Goal: Task Accomplishment & Management: Complete application form

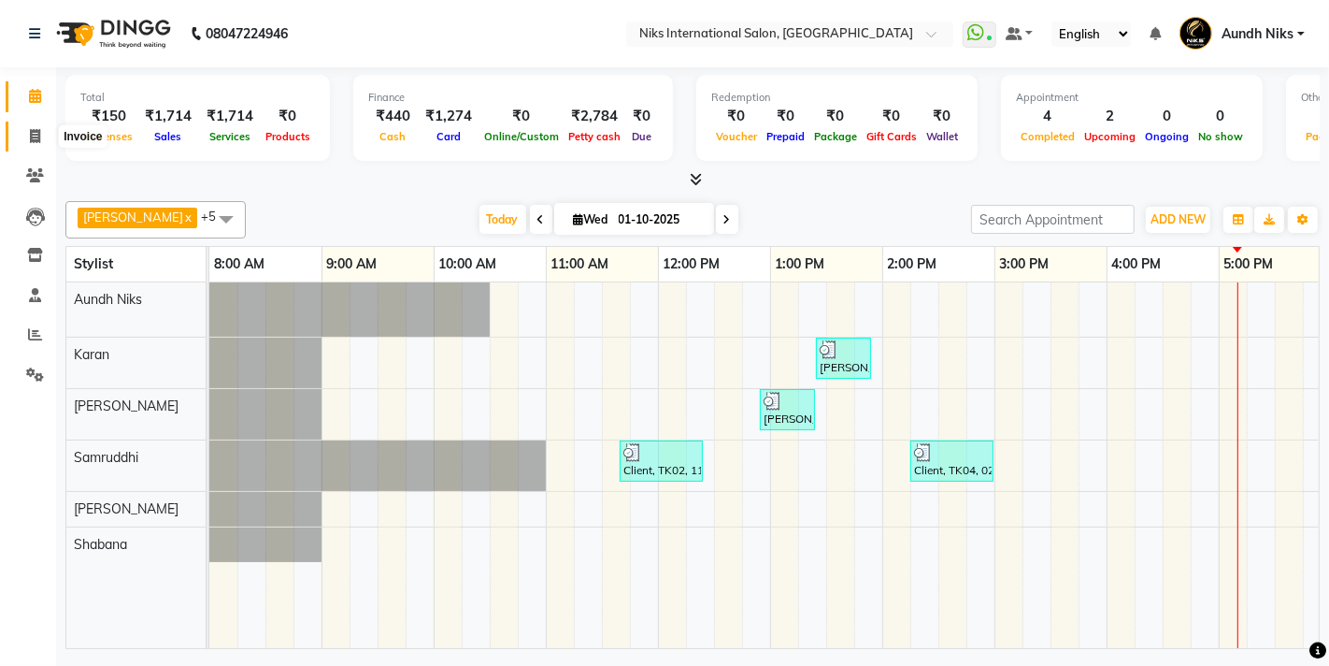
click at [31, 136] on icon at bounding box center [35, 136] width 10 height 14
select select "6"
select select "service"
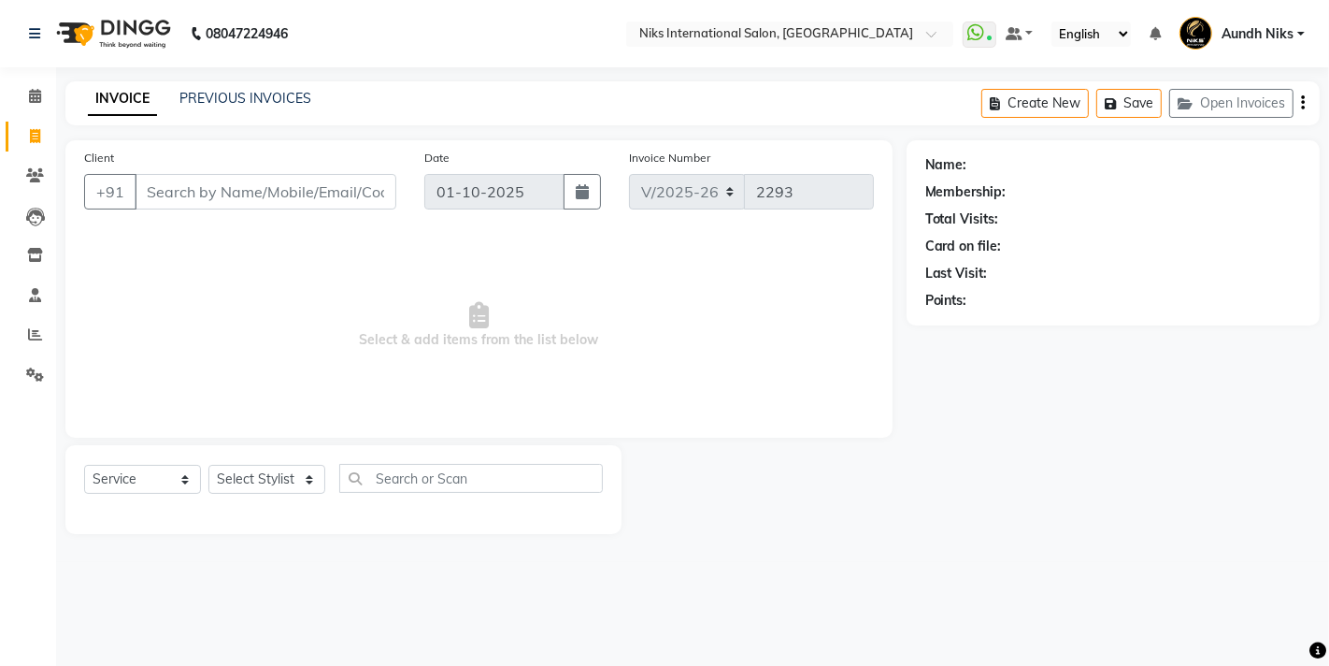
click at [264, 494] on div "Select Service Product Membership Package Voucher Prepaid Gift Card Select Styl…" at bounding box center [343, 486] width 519 height 44
click at [264, 483] on select "Select Stylist [PERSON_NAME] Aundh Niks [PERSON_NAME] Jiya [PERSON_NAME] Mahhi …" at bounding box center [266, 479] width 117 height 29
select select "22944"
click at [208, 465] on select "Select Stylist [PERSON_NAME] Aundh Niks [PERSON_NAME] Jiya [PERSON_NAME] Mahhi …" at bounding box center [266, 479] width 117 height 29
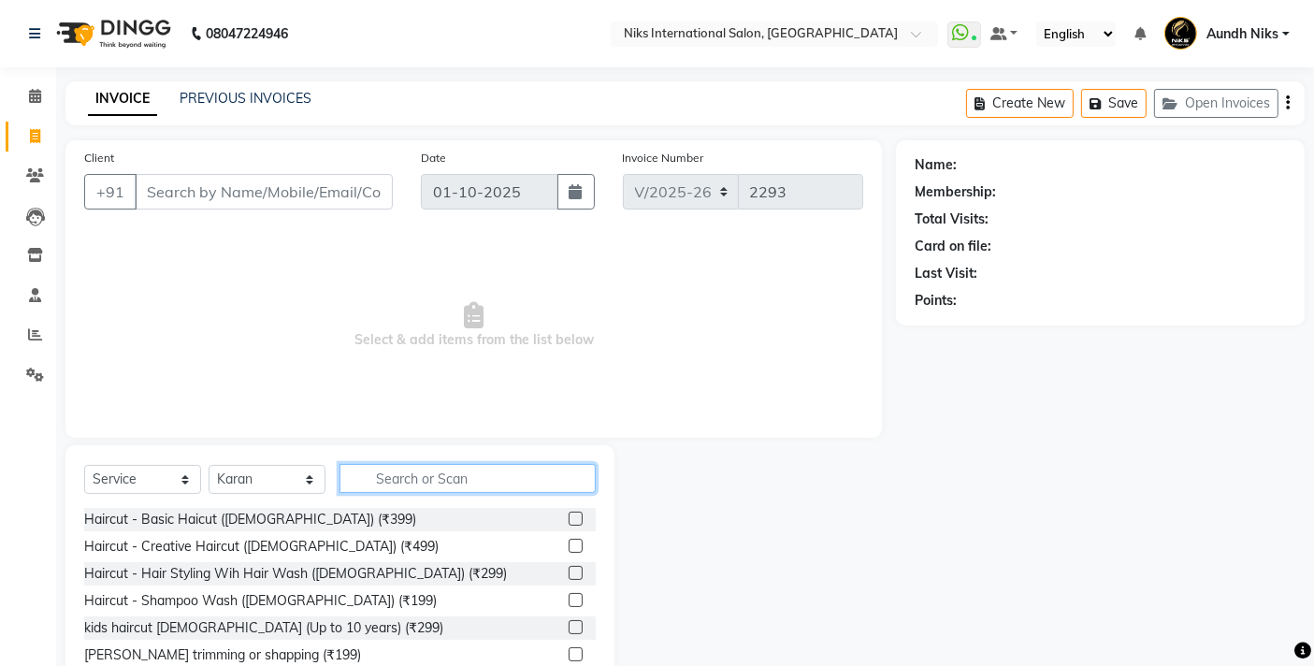
click at [500, 469] on input "text" at bounding box center [467, 478] width 256 height 29
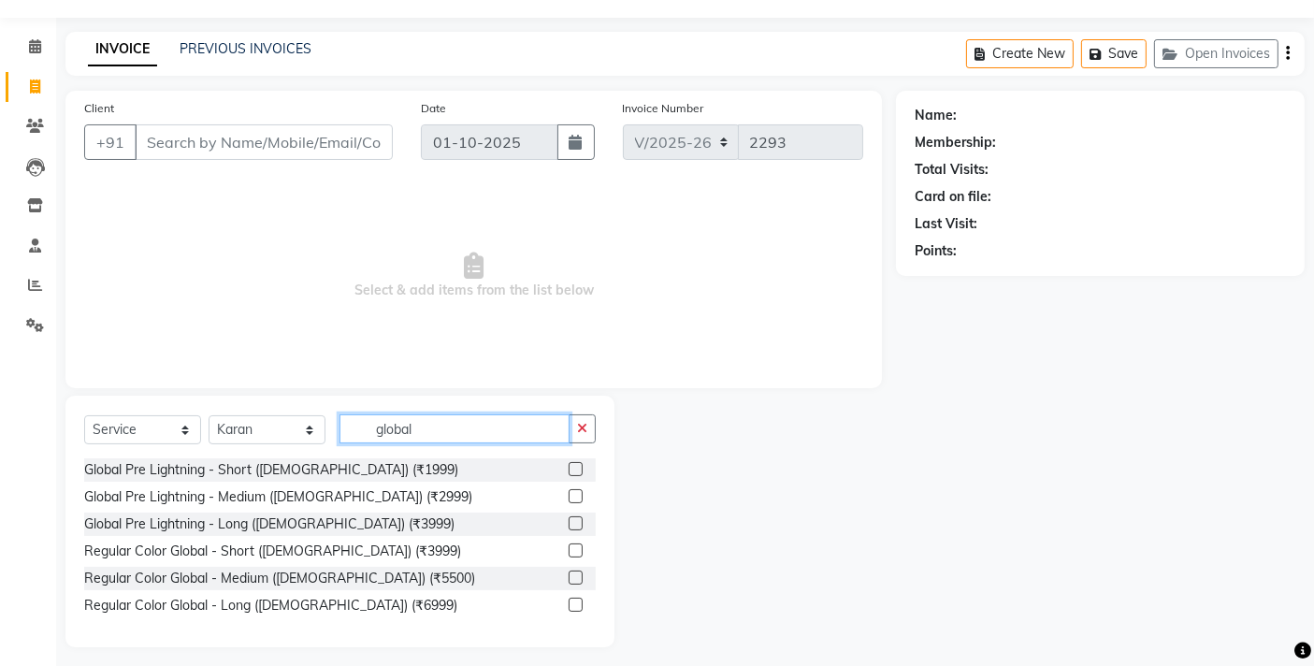
scroll to position [58, 0]
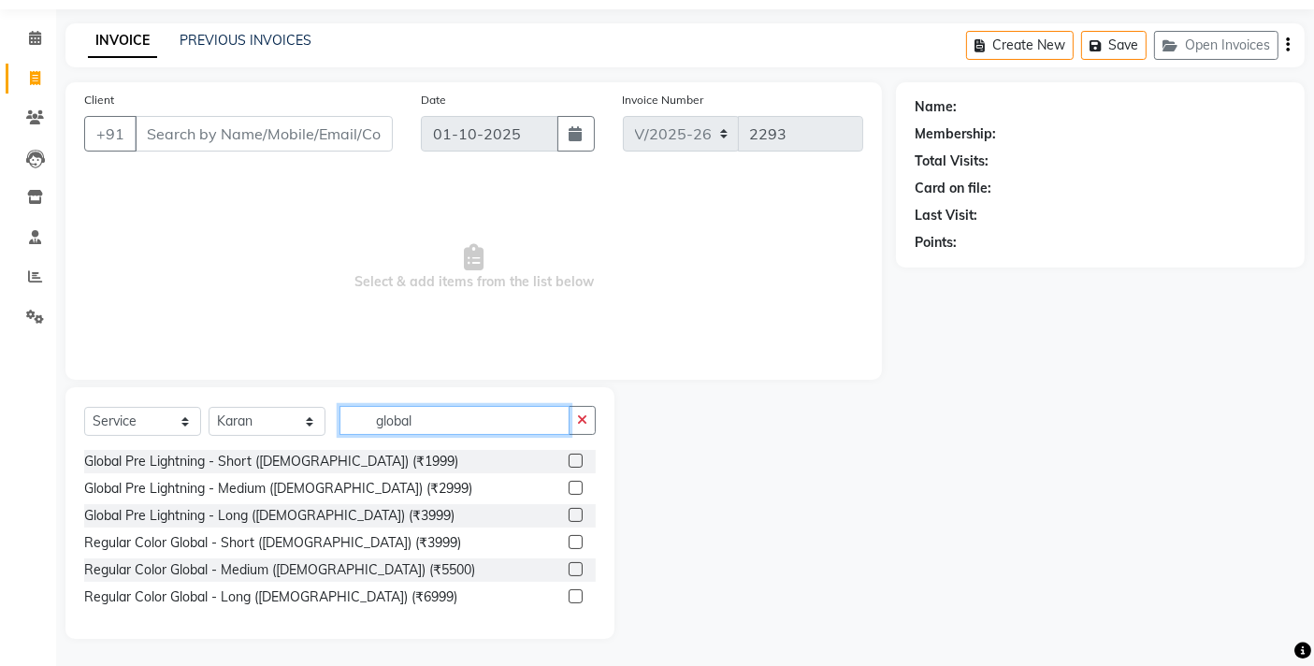
type input "global"
click at [577, 512] on label at bounding box center [575, 515] width 14 height 14
click at [577, 512] on input "checkbox" at bounding box center [574, 516] width 12 height 12
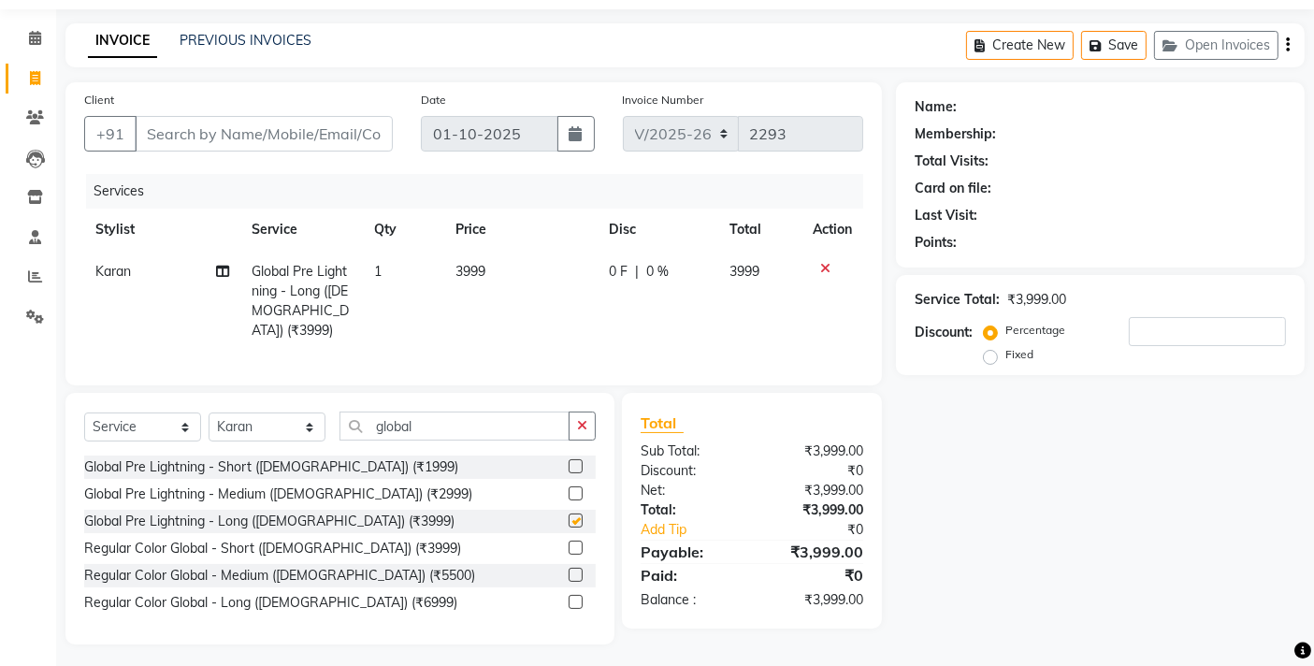
checkbox input "false"
click at [440, 414] on input "global" at bounding box center [454, 425] width 230 height 29
type input "g"
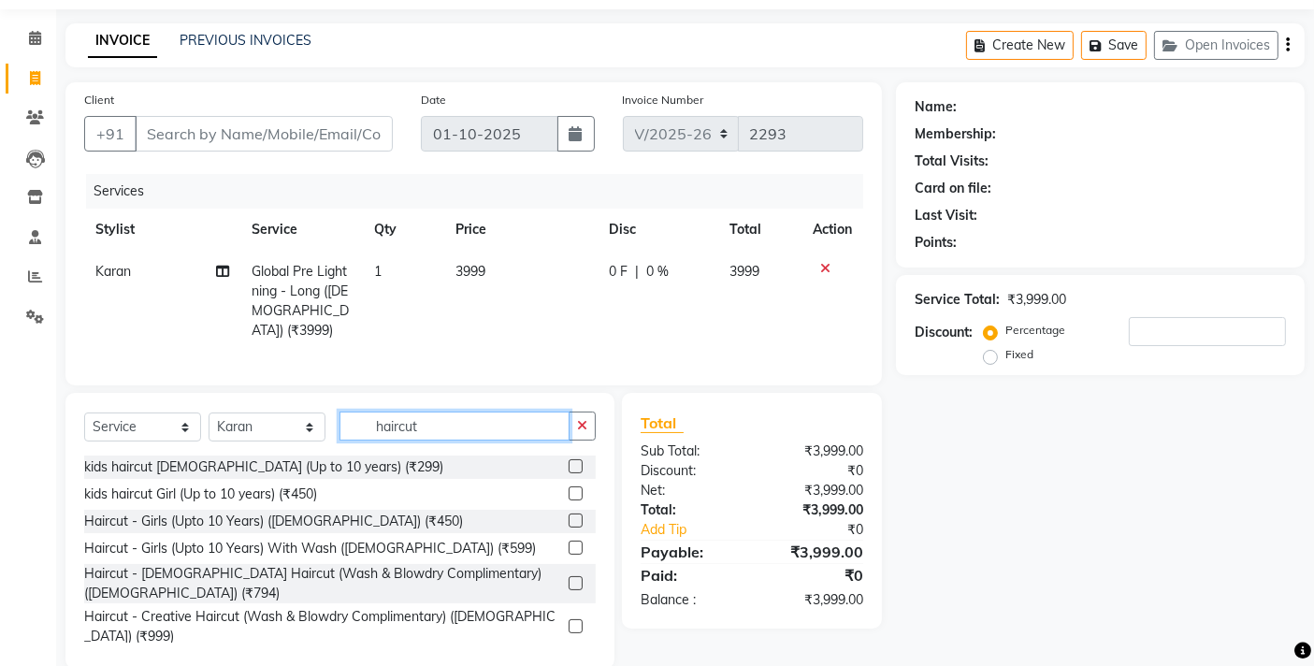
scroll to position [138, 0]
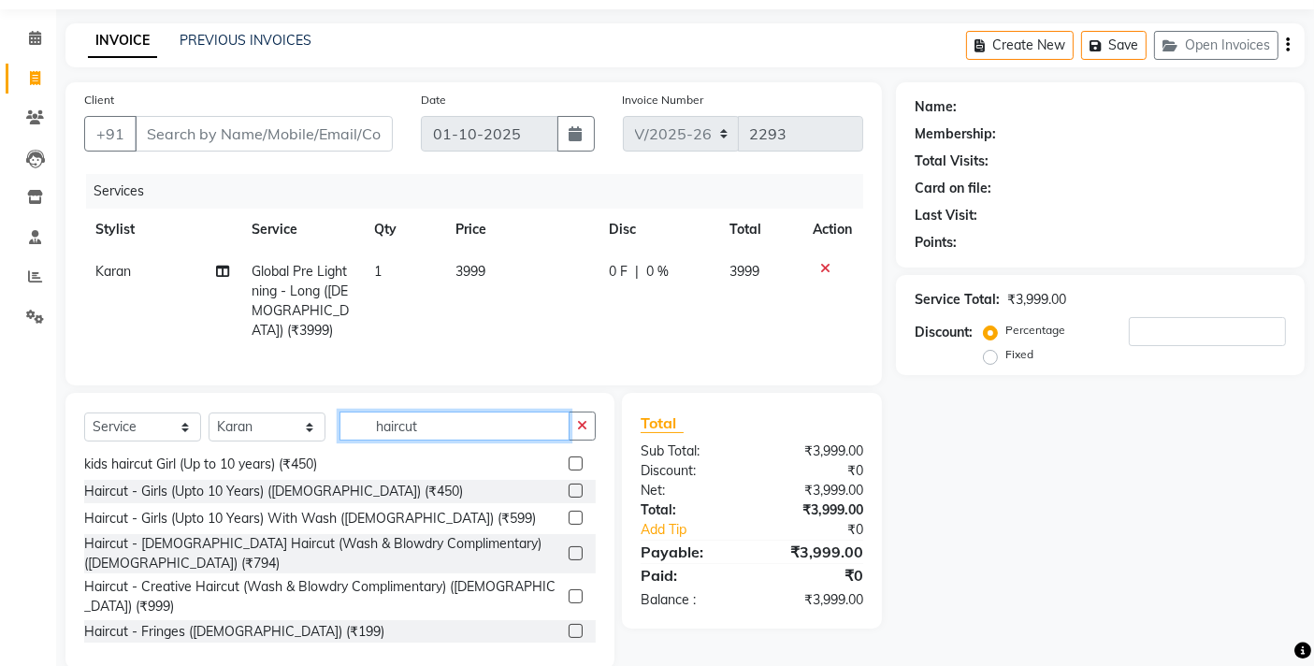
type input "haircut"
click at [568, 546] on label at bounding box center [575, 553] width 14 height 14
click at [568, 548] on input "checkbox" at bounding box center [574, 554] width 12 height 12
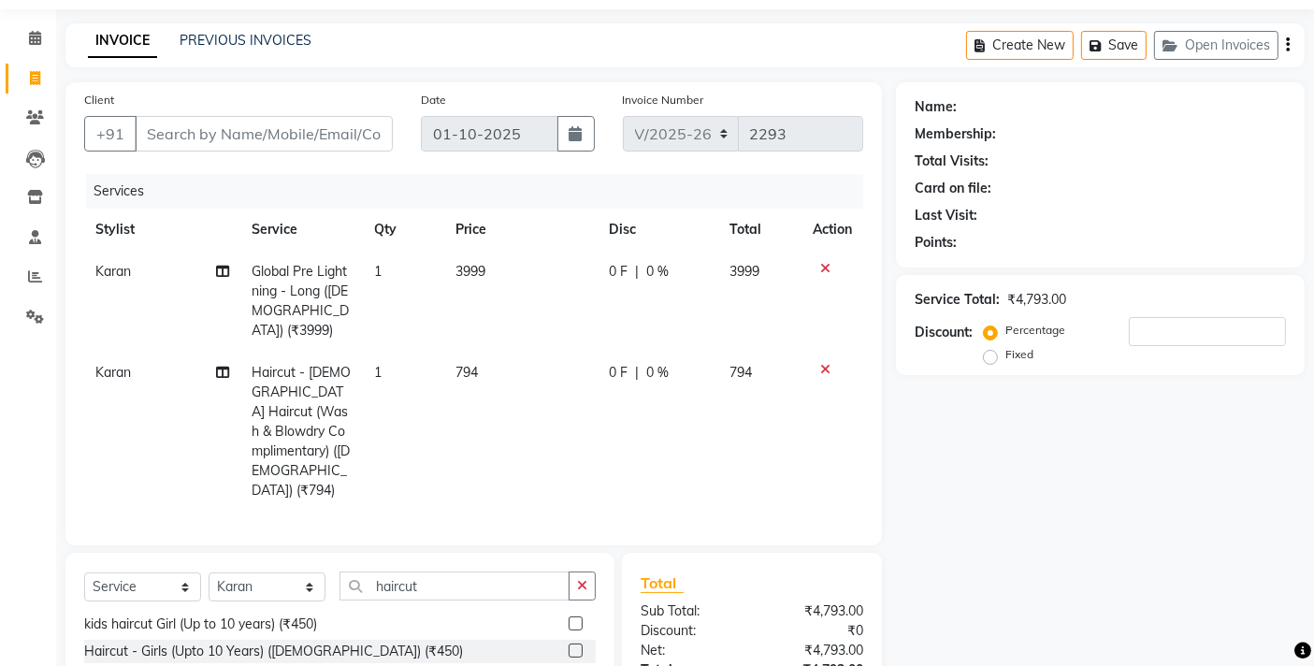
checkbox input "false"
click at [313, 129] on input "Client" at bounding box center [264, 134] width 258 height 36
type input "9"
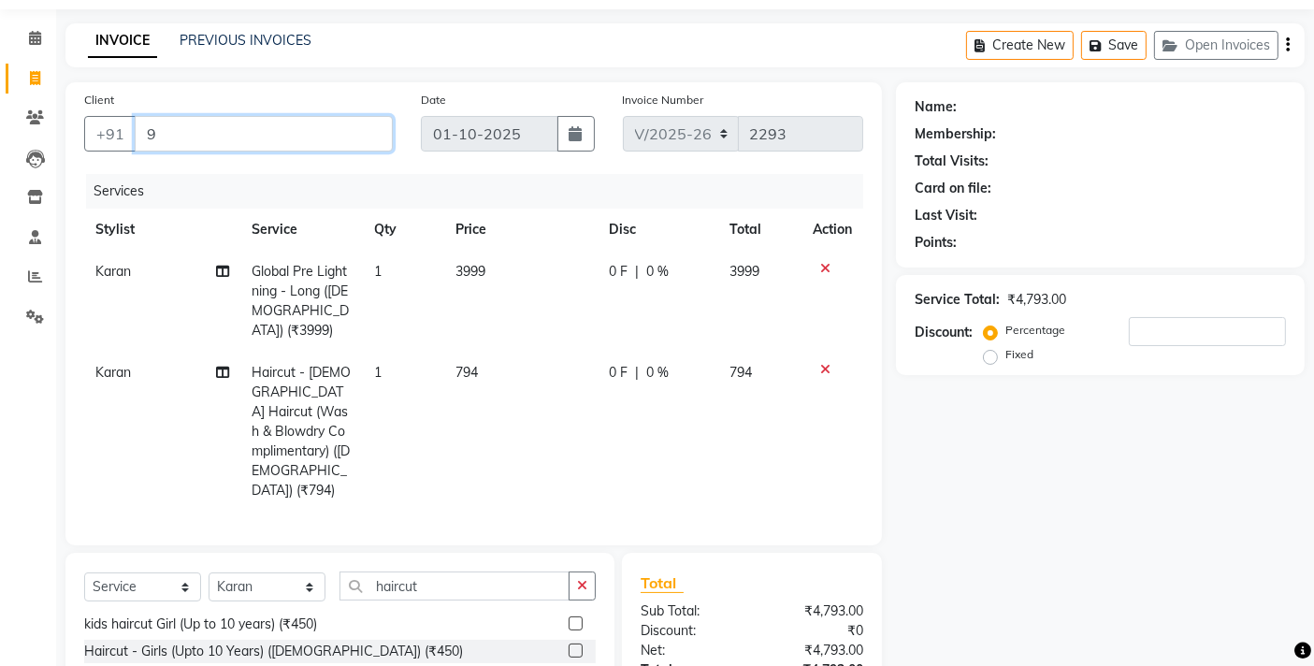
type input "0"
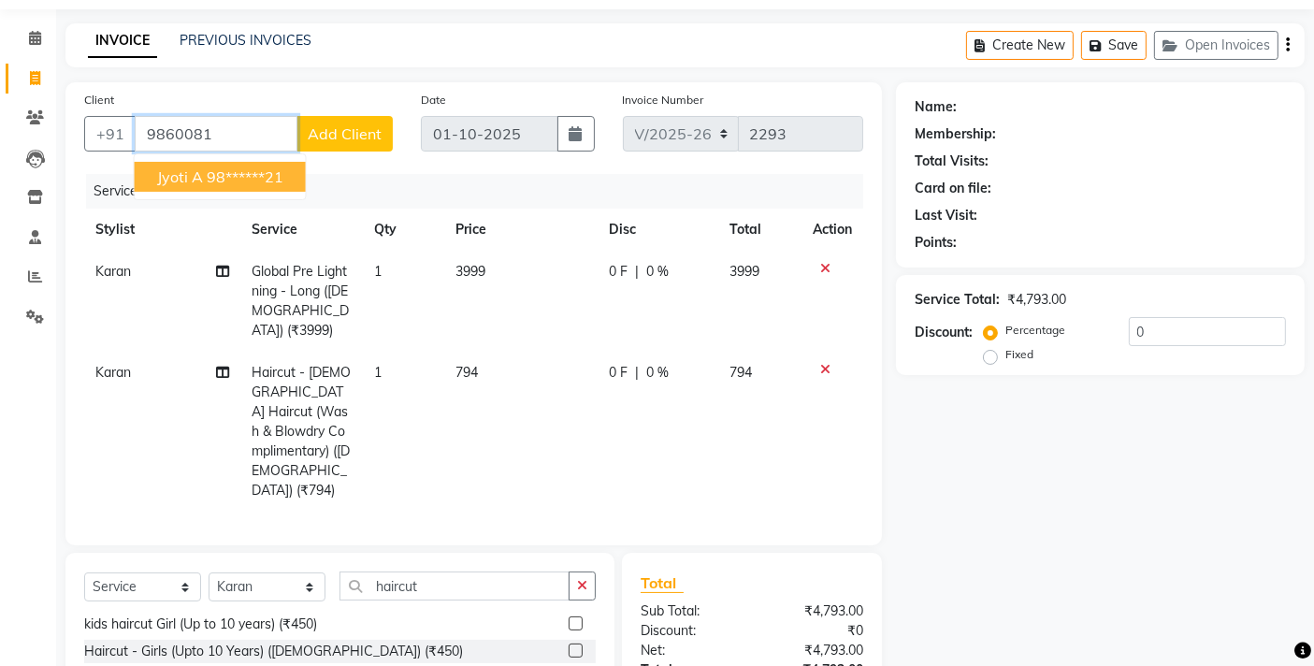
click at [266, 191] on ngb-typeahead-window "jyoti a 98******21" at bounding box center [220, 176] width 173 height 47
click at [262, 185] on button "jyoti a 98******21" at bounding box center [220, 177] width 171 height 30
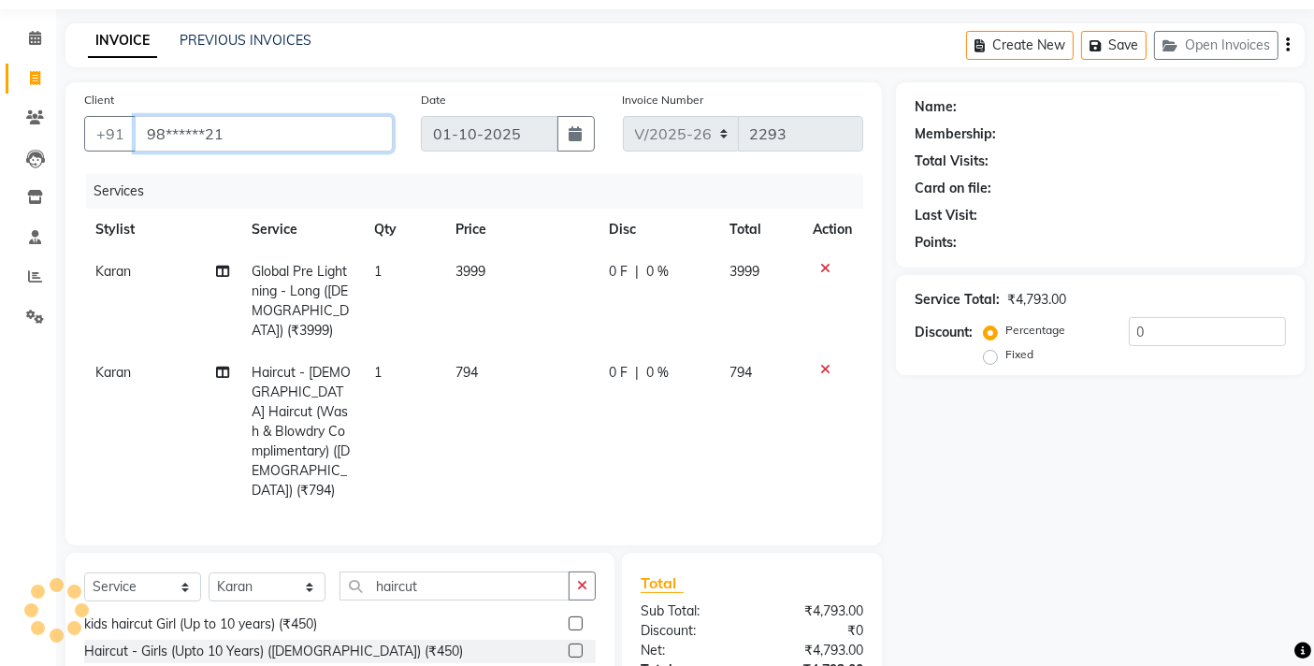
type input "98******21"
select select "1: Object"
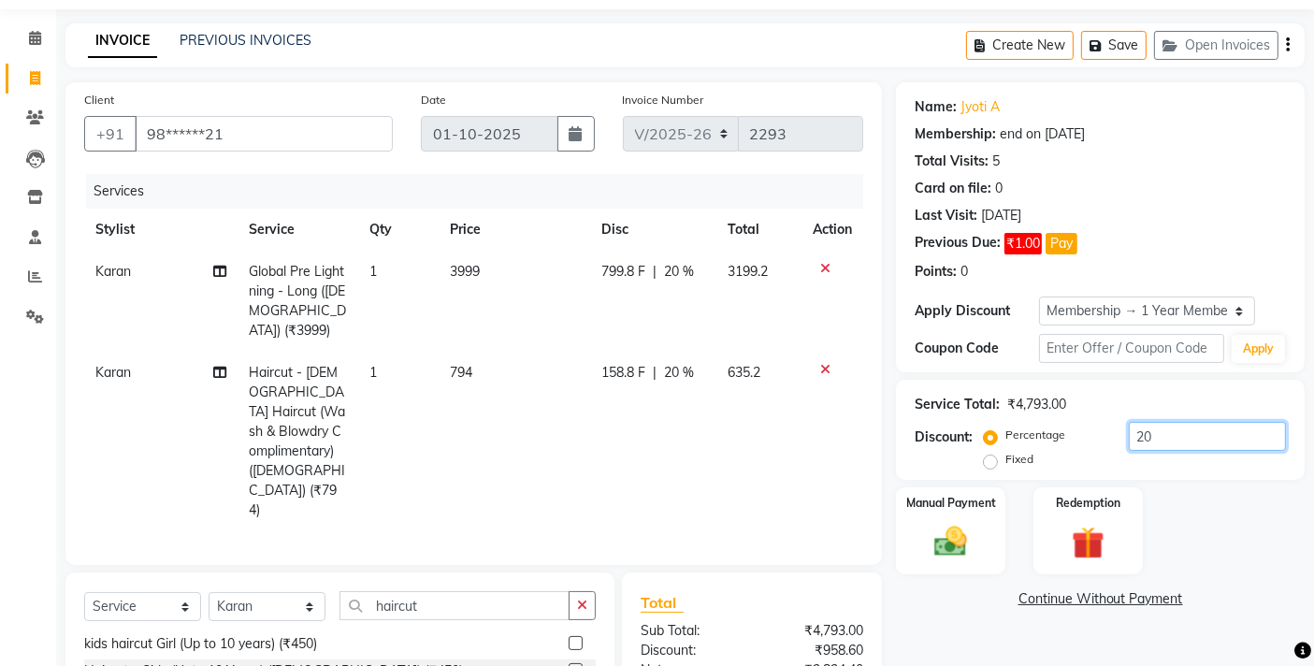
click at [1141, 434] on input "20" at bounding box center [1206, 436] width 157 height 29
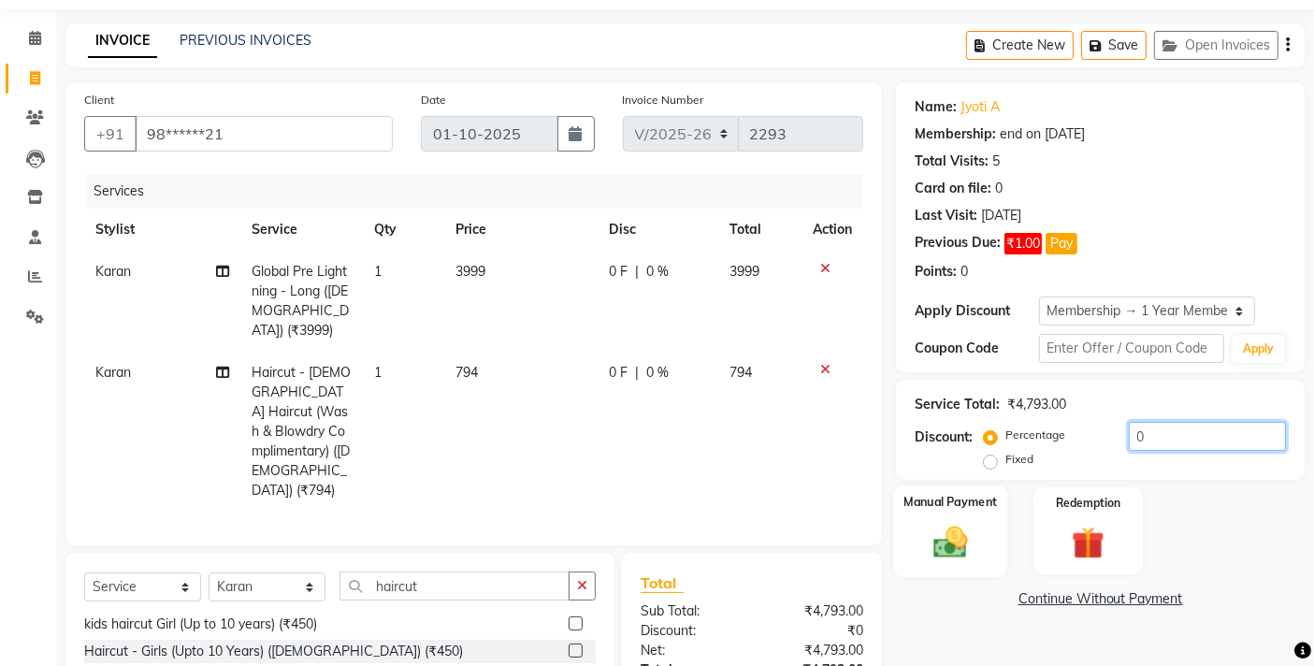
type input "0"
click at [909, 524] on div "Manual Payment" at bounding box center [950, 531] width 113 height 92
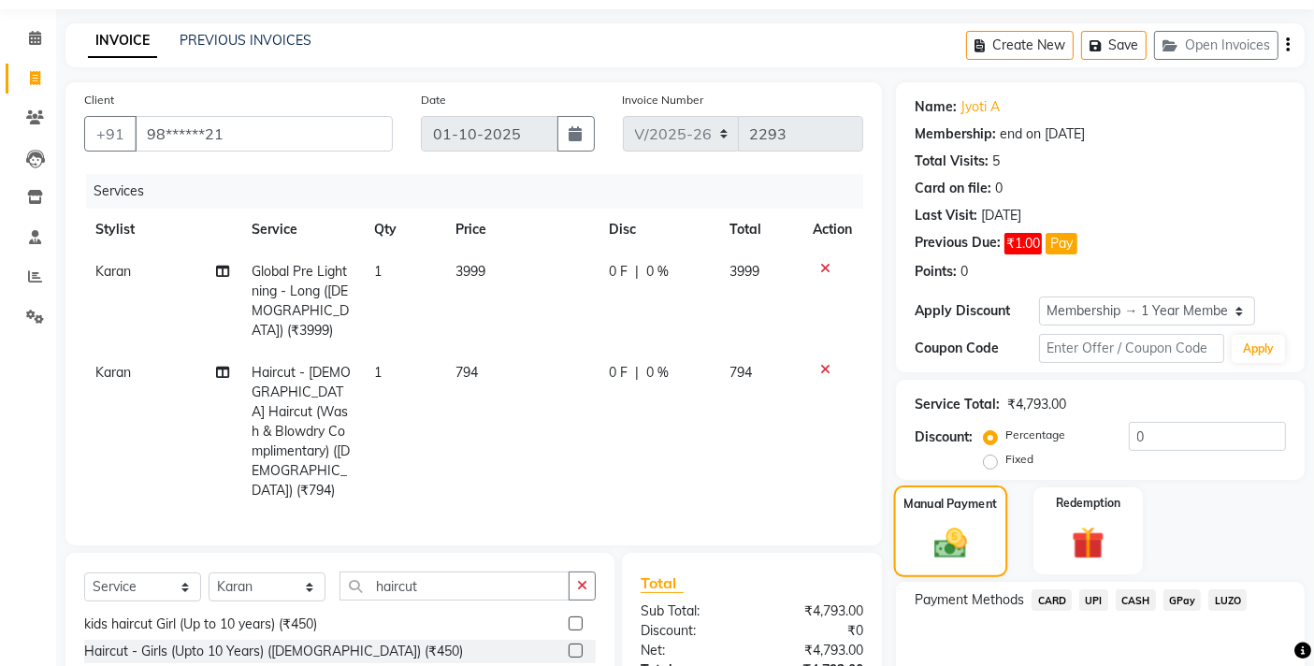
scroll to position [205, 0]
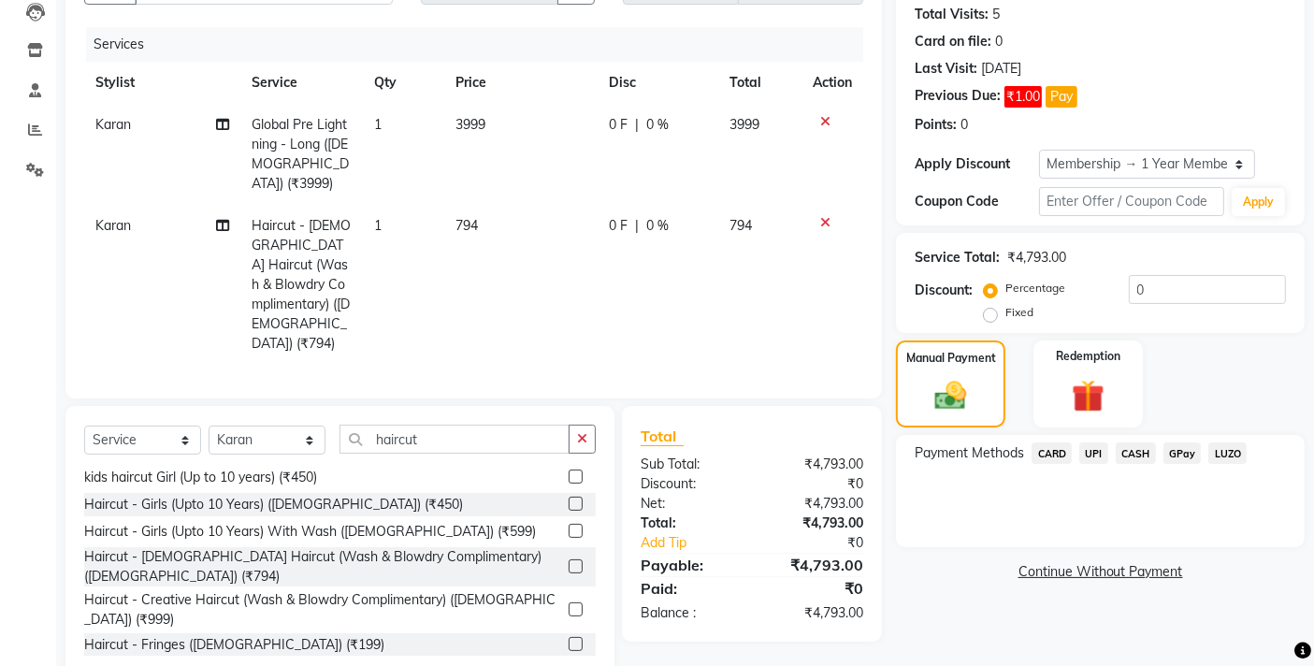
click at [1055, 456] on span "CARD" at bounding box center [1051, 453] width 40 height 22
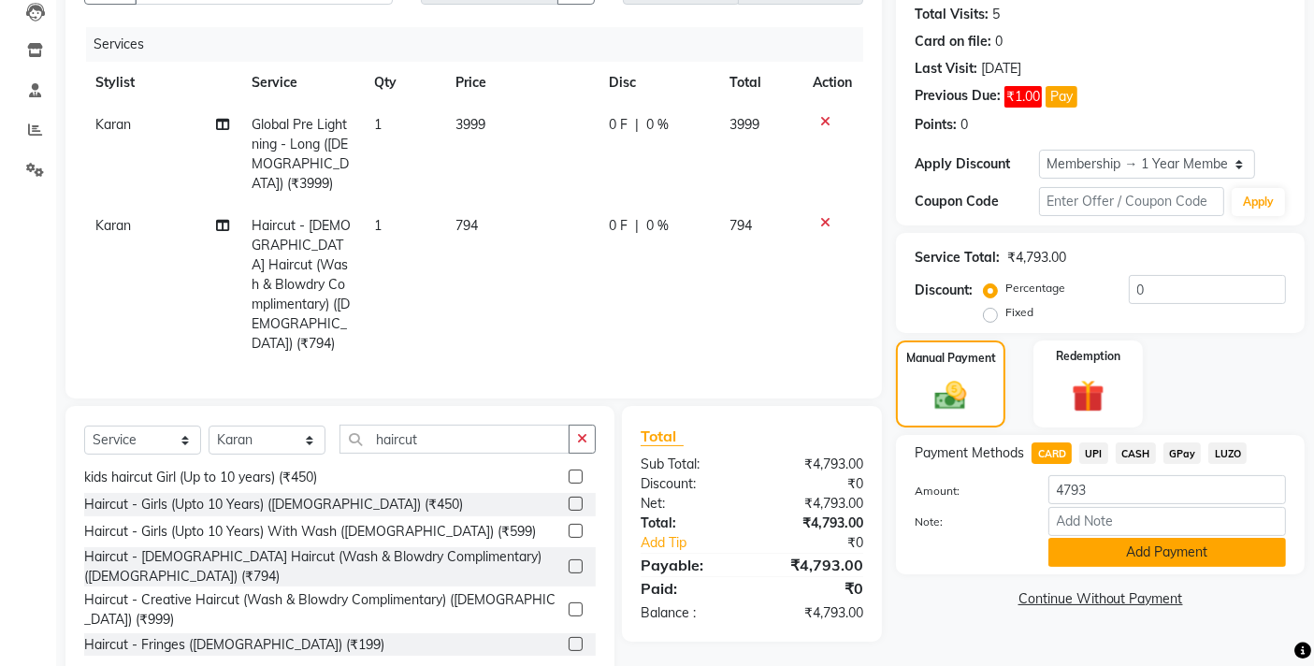
click at [1078, 540] on button "Add Payment" at bounding box center [1166, 552] width 237 height 29
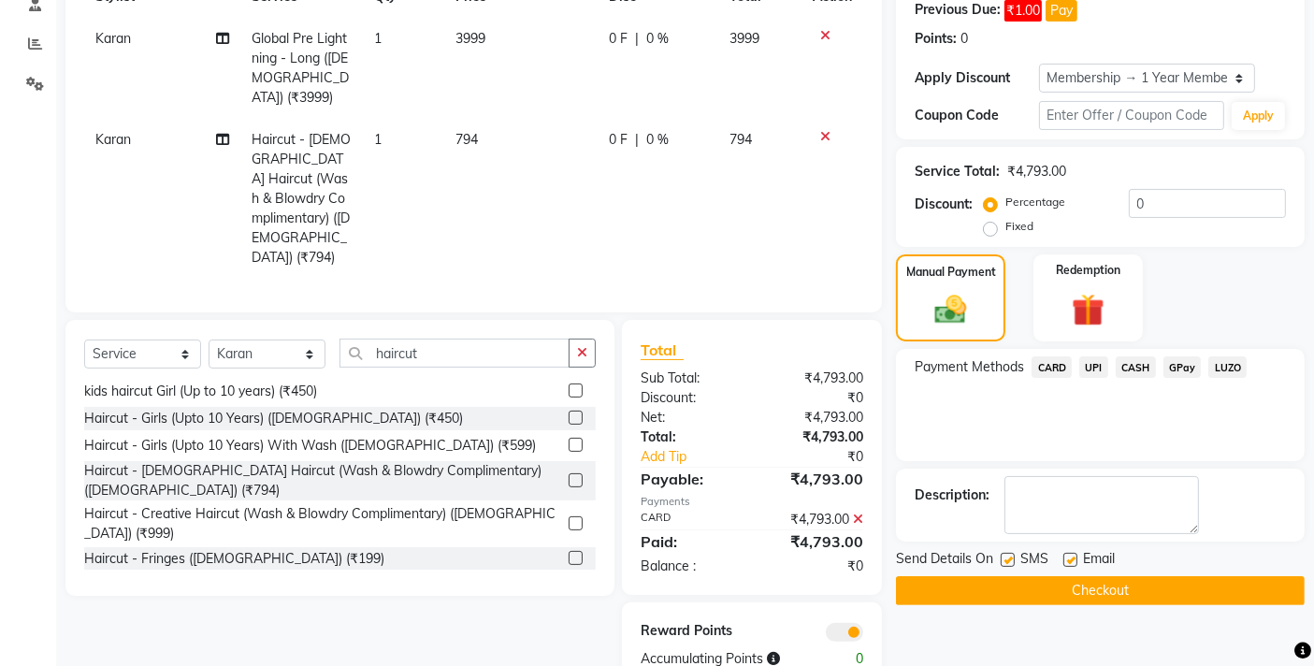
scroll to position [281, 0]
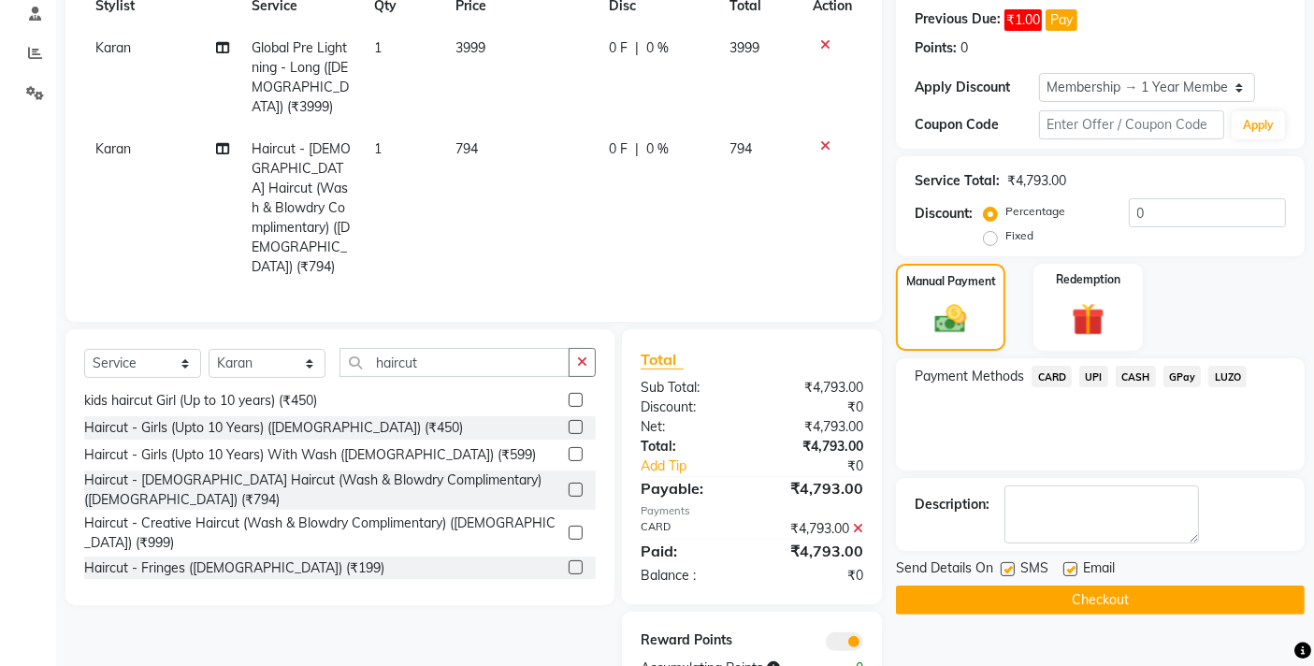
click at [913, 601] on button "Checkout" at bounding box center [1100, 599] width 409 height 29
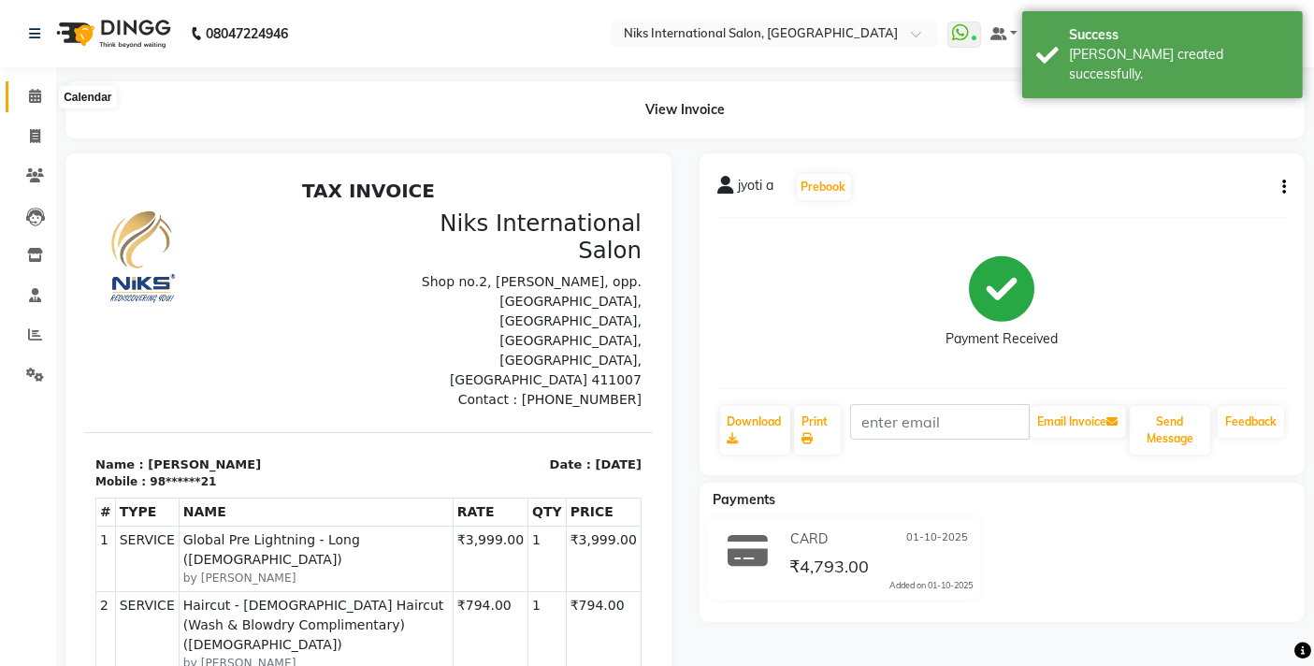
click at [34, 98] on icon at bounding box center [35, 96] width 12 height 14
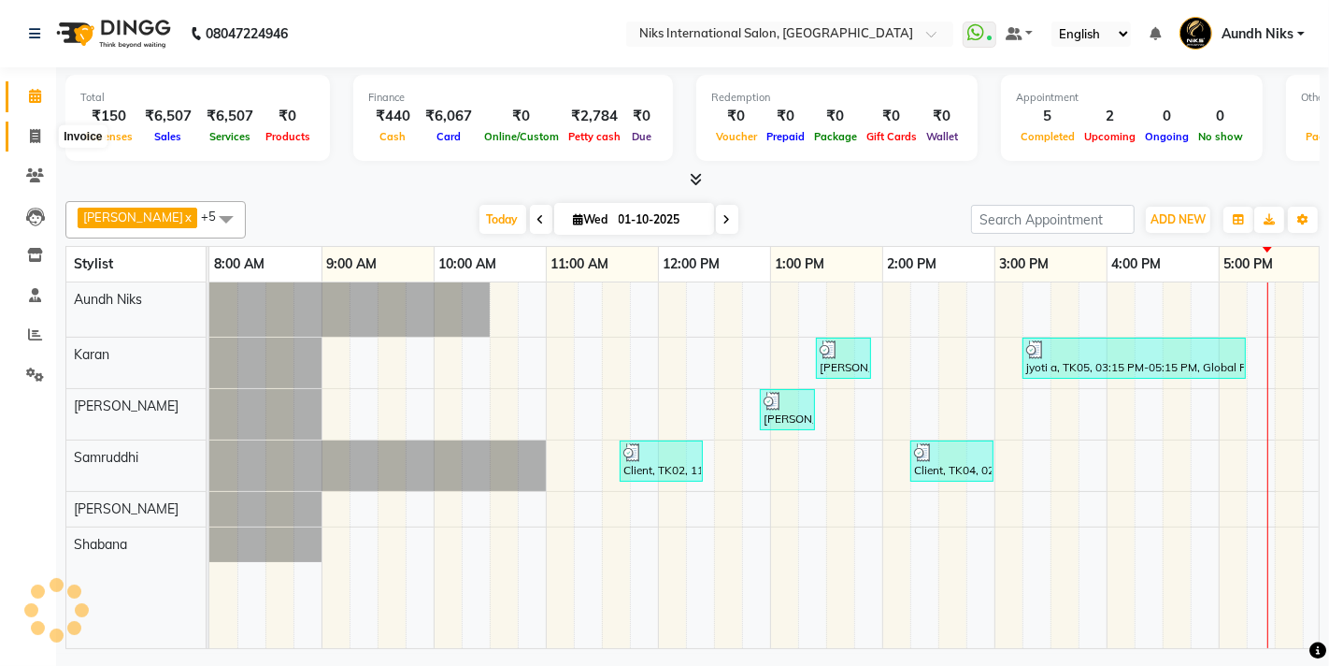
click at [37, 142] on icon at bounding box center [35, 136] width 10 height 14
select select "6"
select select "service"
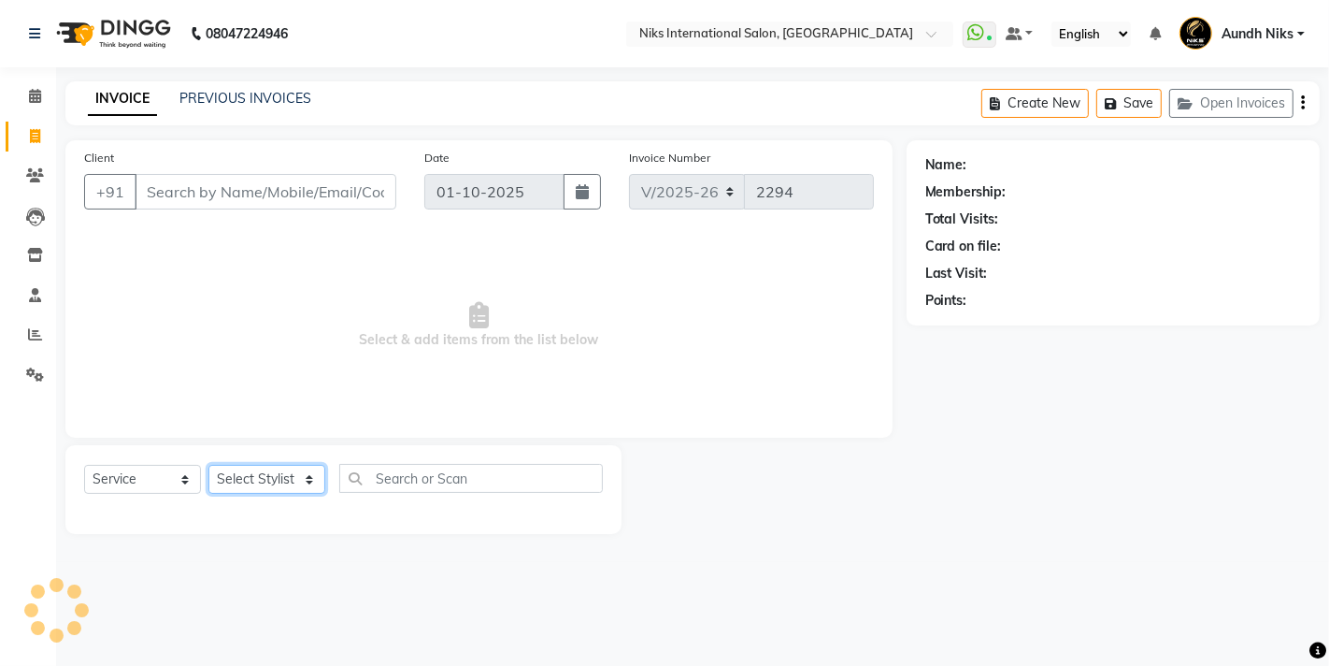
click at [294, 481] on select "Select Stylist [PERSON_NAME] Aundh Niks [PERSON_NAME] Jiya [PERSON_NAME] Mahhi …" at bounding box center [266, 479] width 117 height 29
select select "17526"
click at [208, 465] on select "Select Stylist [PERSON_NAME] Aundh Niks [PERSON_NAME] Jiya [PERSON_NAME] Mahhi …" at bounding box center [266, 479] width 117 height 29
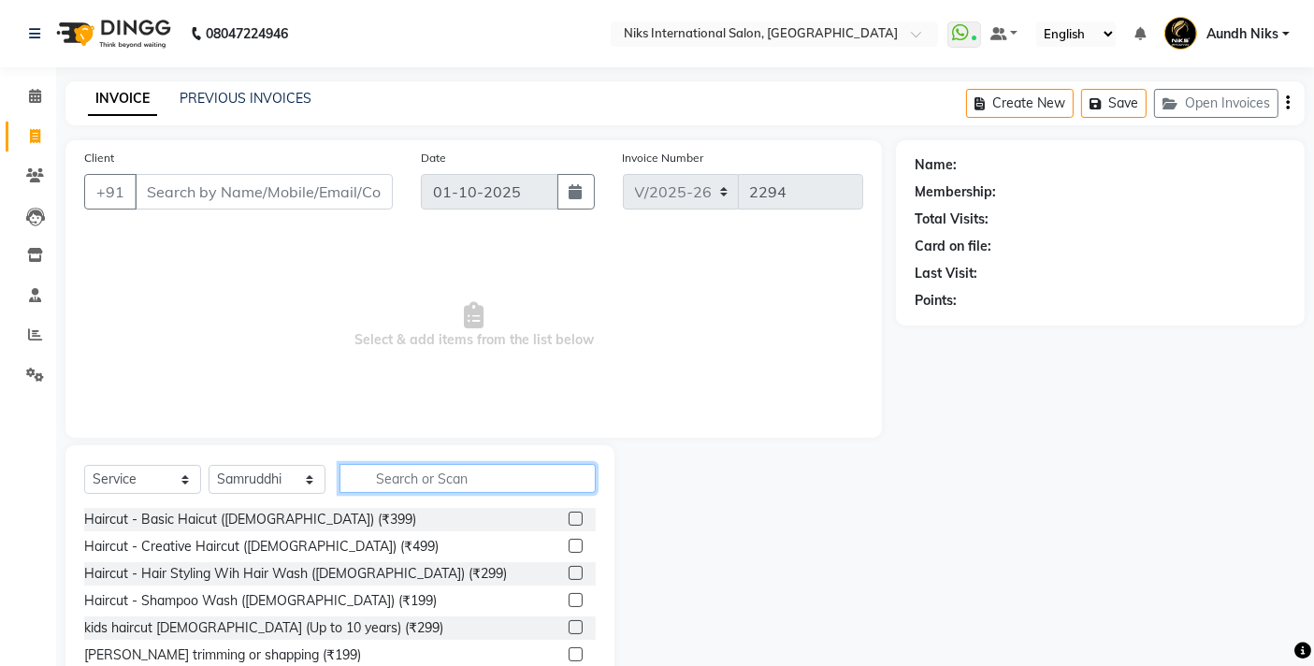
click at [430, 474] on input "text" at bounding box center [467, 478] width 256 height 29
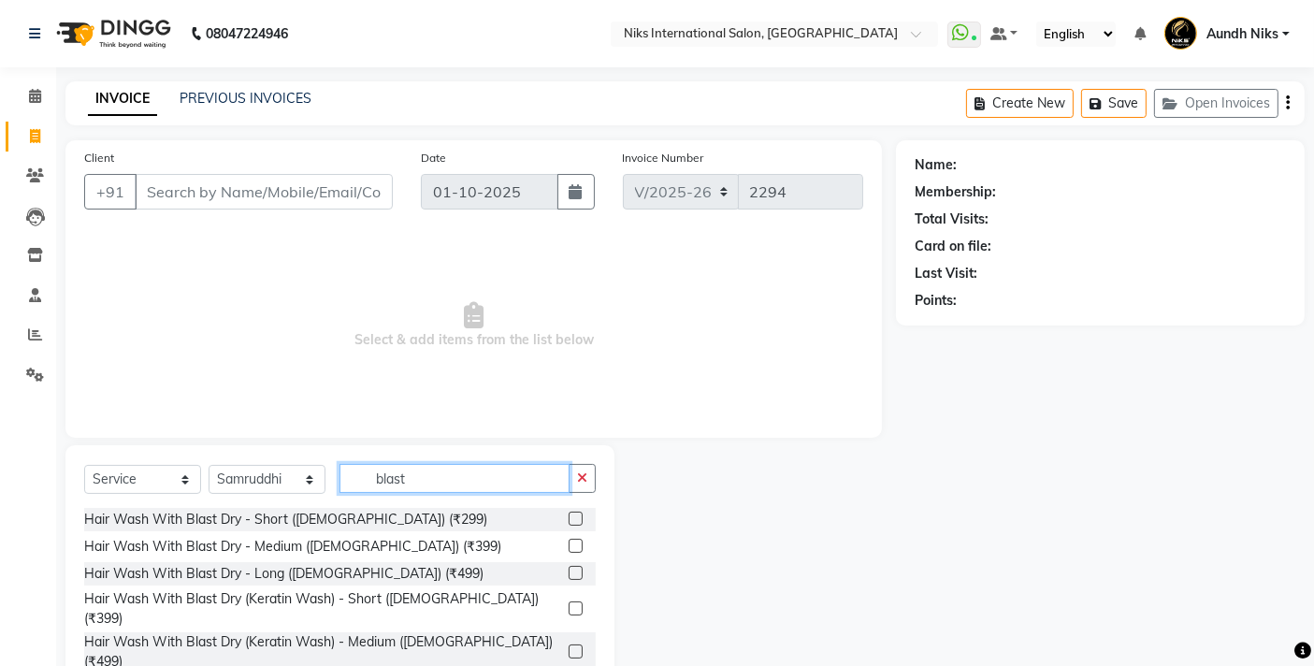
type input "blast"
click at [578, 543] on label at bounding box center [575, 545] width 14 height 14
click at [578, 543] on input "checkbox" at bounding box center [574, 546] width 12 height 12
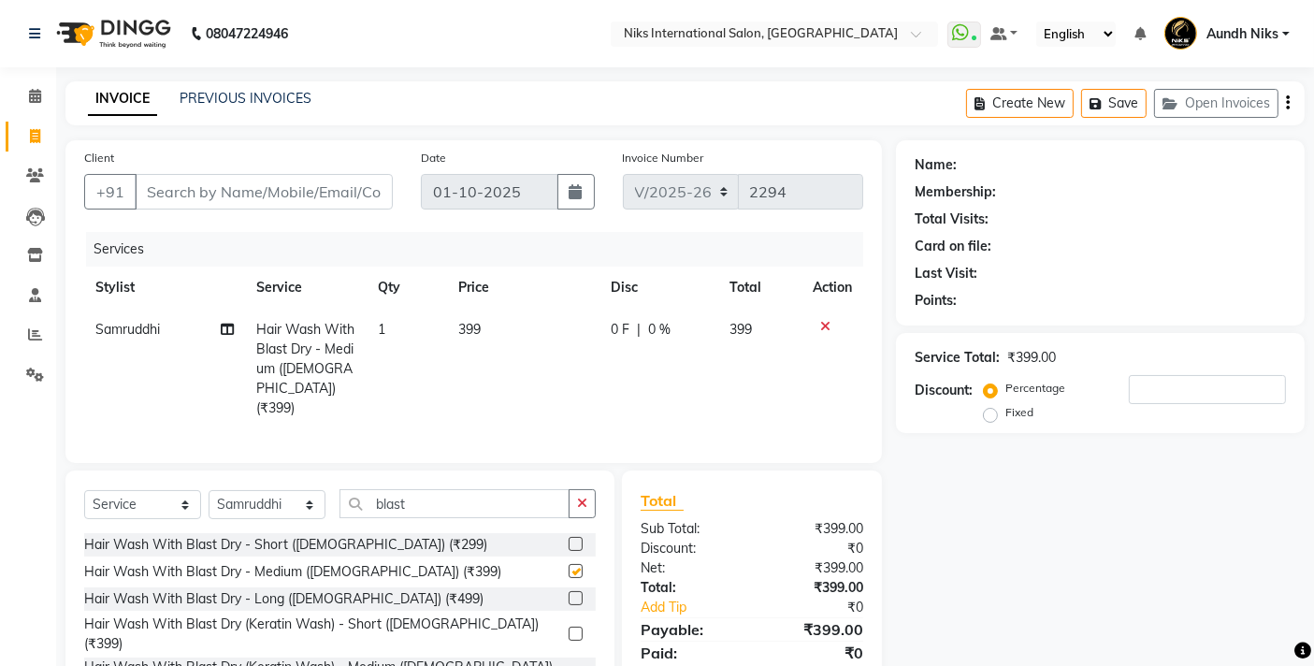
checkbox input "false"
click at [312, 199] on input "Client" at bounding box center [264, 192] width 258 height 36
click at [340, 182] on input "Client" at bounding box center [264, 192] width 258 height 36
type input "8"
type input "0"
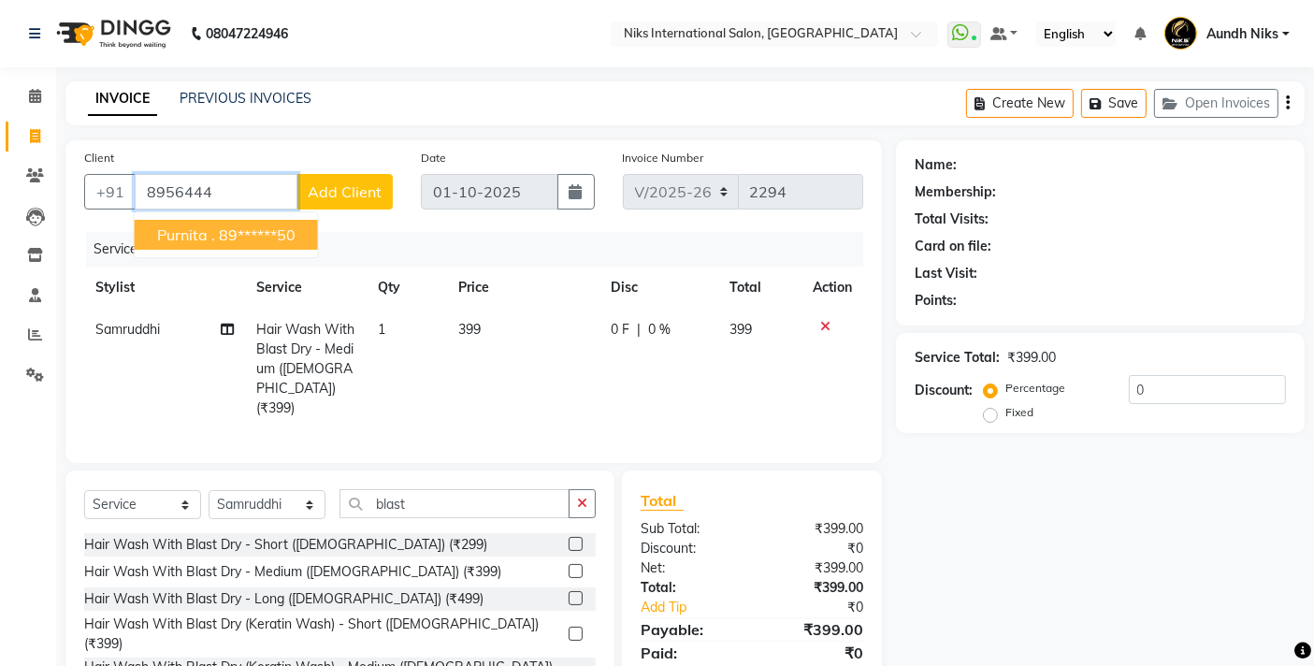
click at [275, 238] on ngb-highlight "89******50" at bounding box center [257, 234] width 77 height 19
type input "89******50"
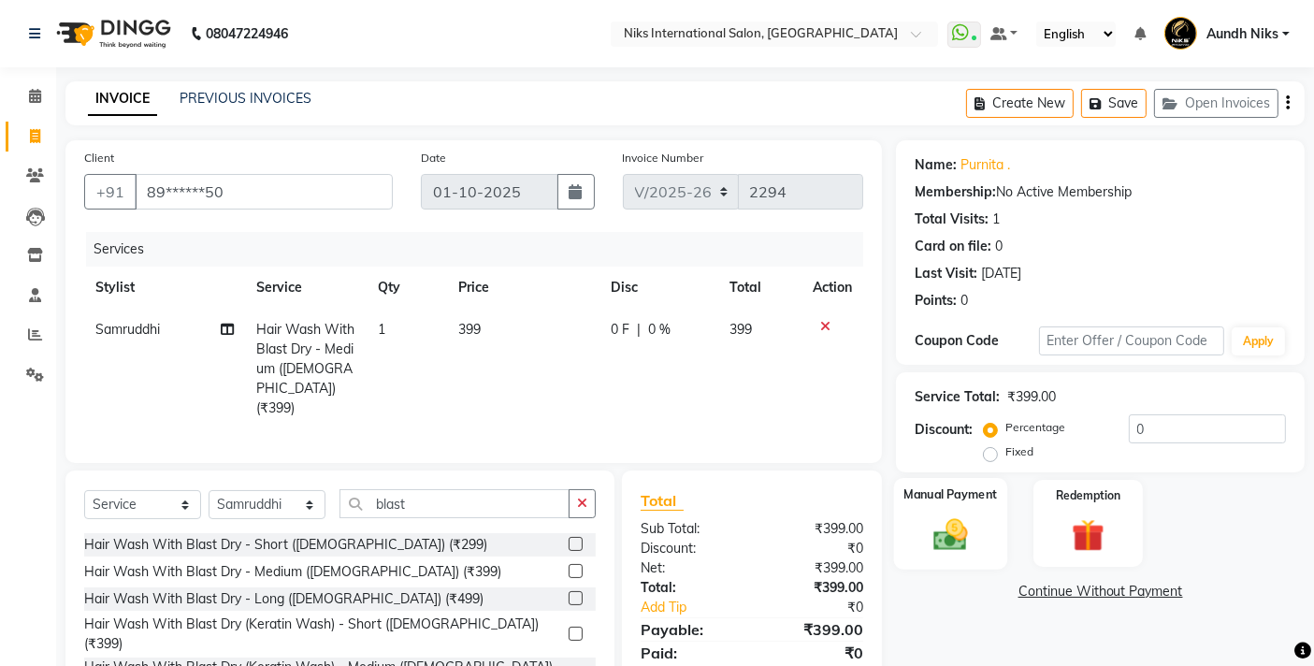
click at [972, 497] on label "Manual Payment" at bounding box center [950, 494] width 93 height 18
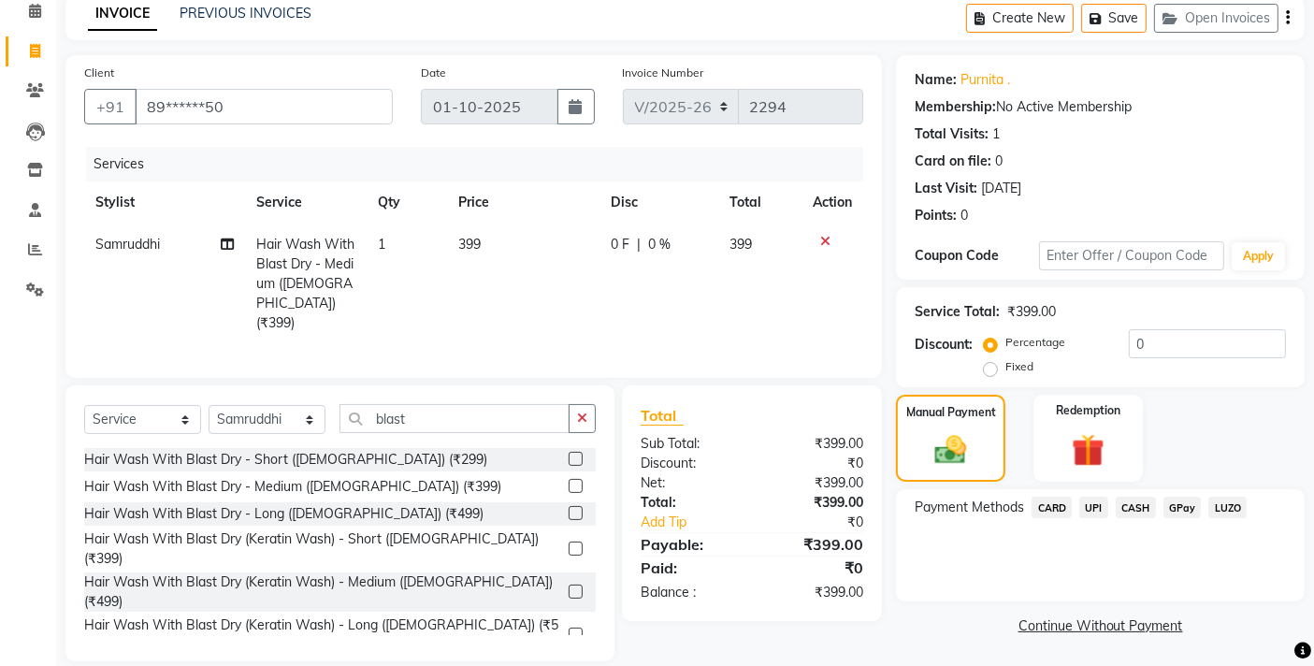
scroll to position [86, 0]
click at [1042, 502] on span "CARD" at bounding box center [1051, 506] width 40 height 22
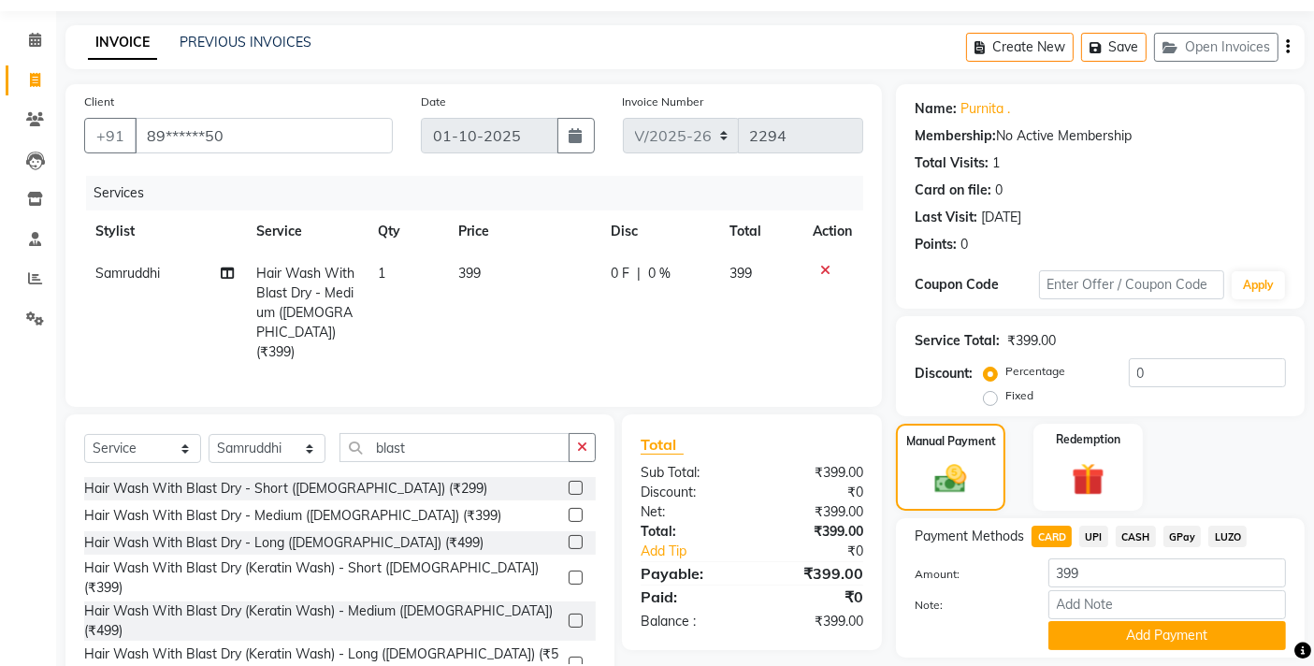
scroll to position [41, 0]
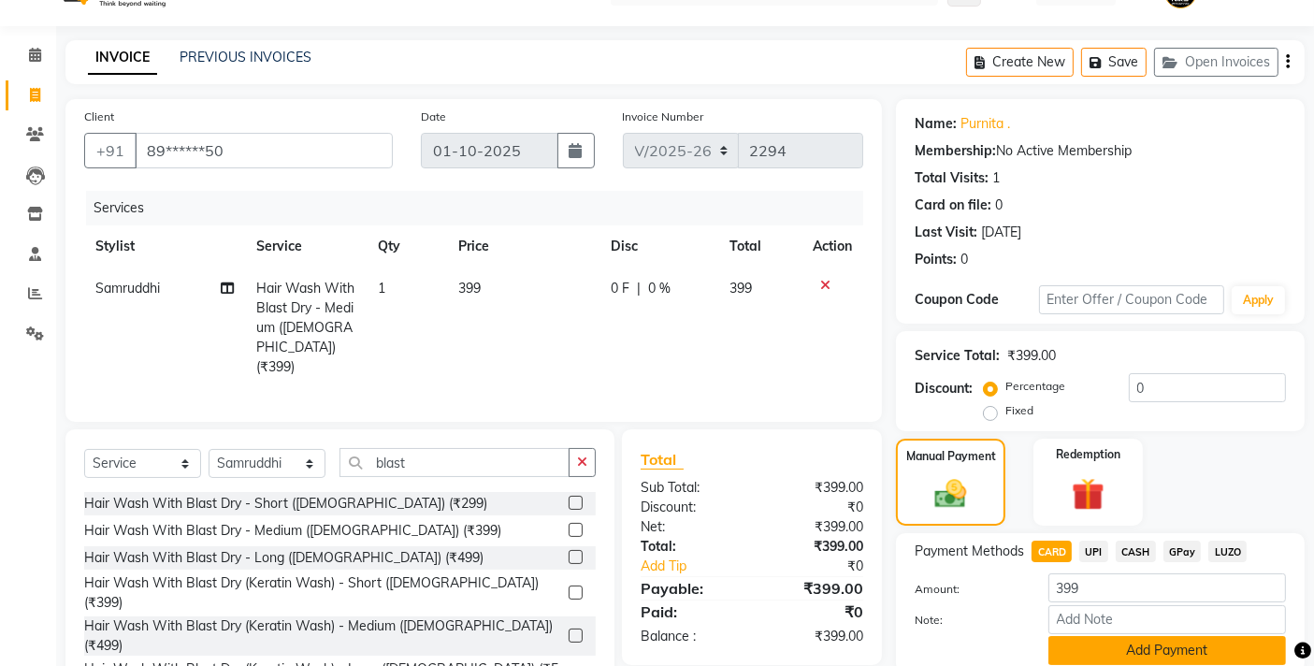
click at [1104, 658] on button "Add Payment" at bounding box center [1166, 650] width 237 height 29
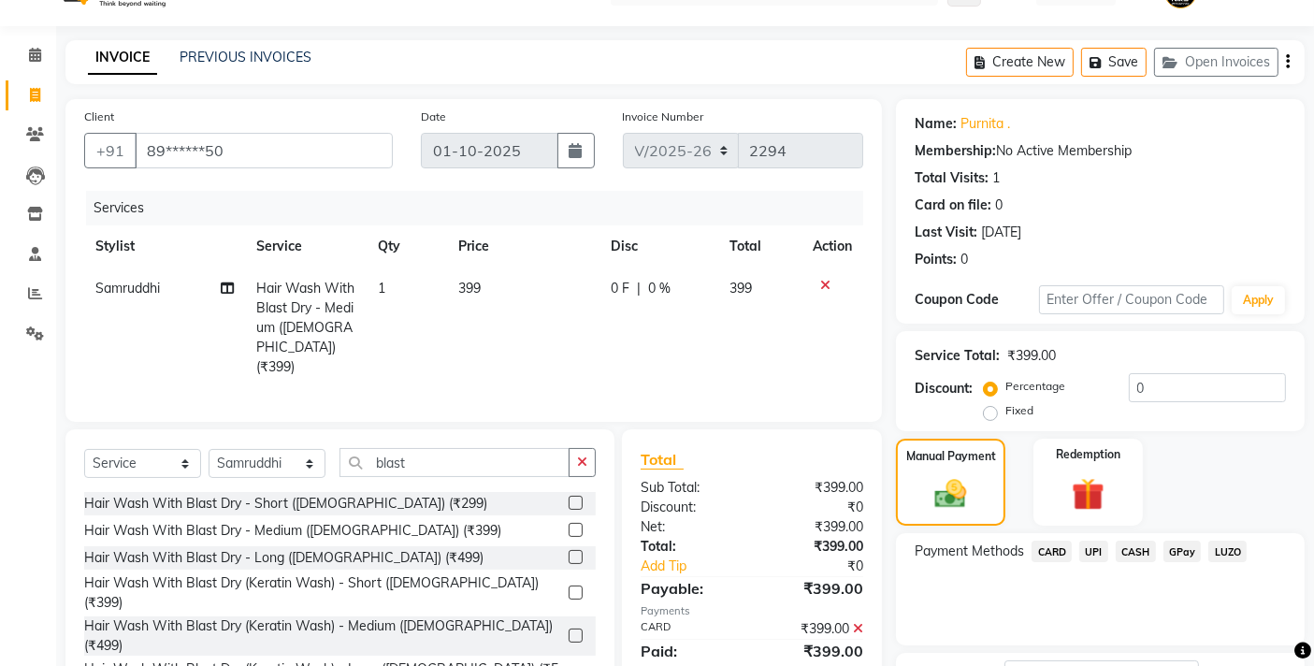
scroll to position [191, 0]
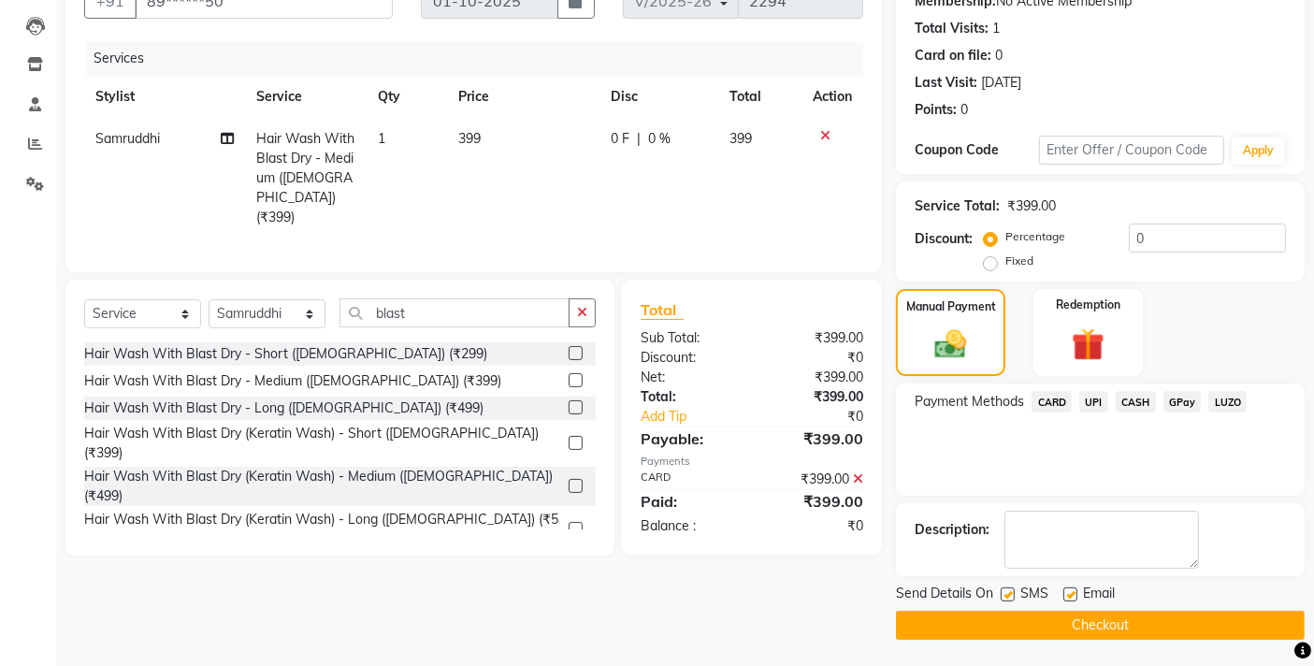
click at [902, 620] on button "Checkout" at bounding box center [1100, 624] width 409 height 29
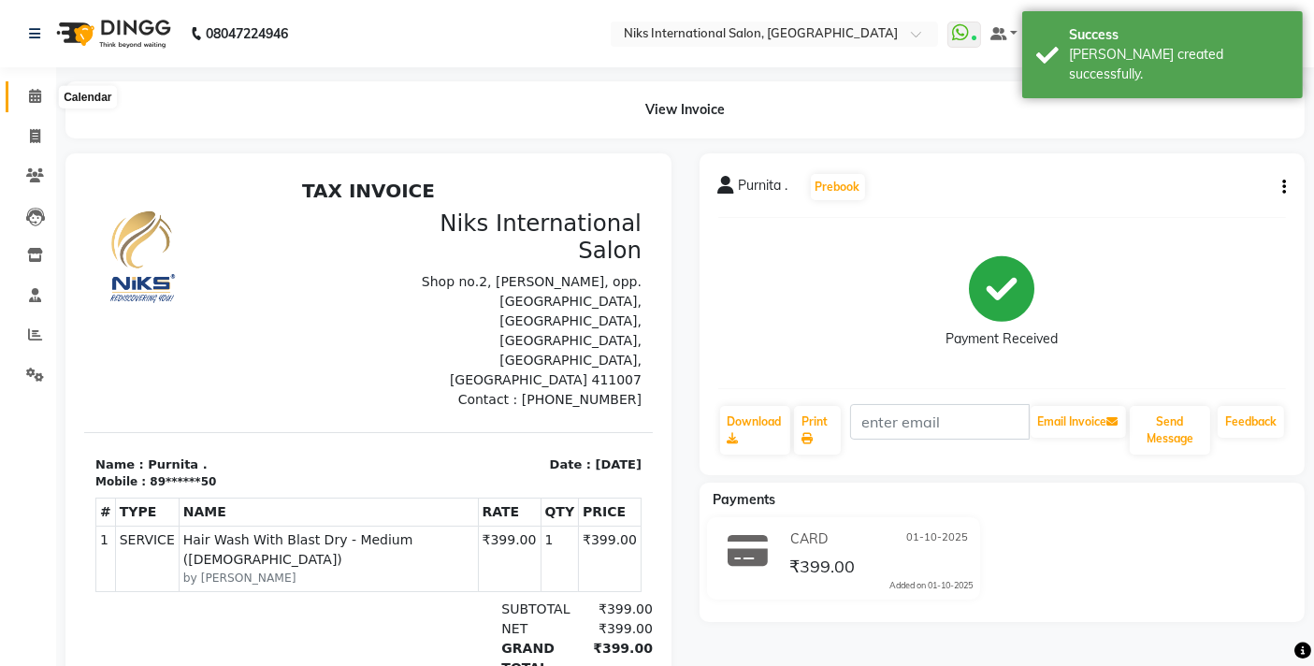
click at [34, 92] on icon at bounding box center [35, 96] width 12 height 14
